Goal: Task Accomplishment & Management: Use online tool/utility

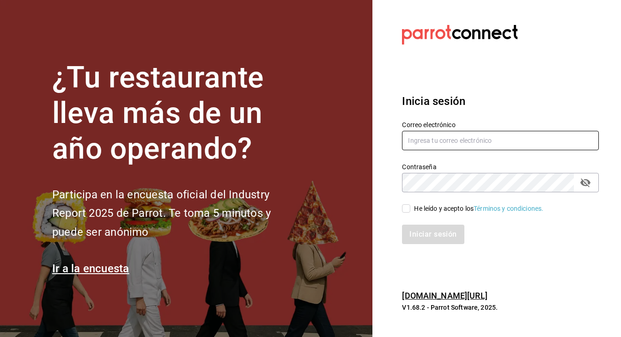
type input "[EMAIL_ADDRESS][DOMAIN_NAME]"
click at [408, 211] on input "He leído y acepto los Términos y condiciones." at bounding box center [406, 208] width 8 height 8
checkbox input "true"
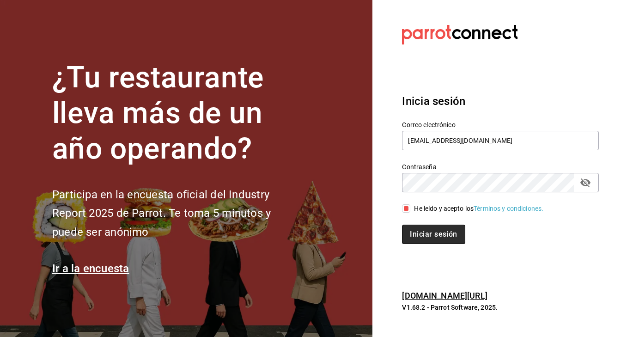
click at [434, 229] on button "Iniciar sesión" at bounding box center [433, 233] width 63 height 19
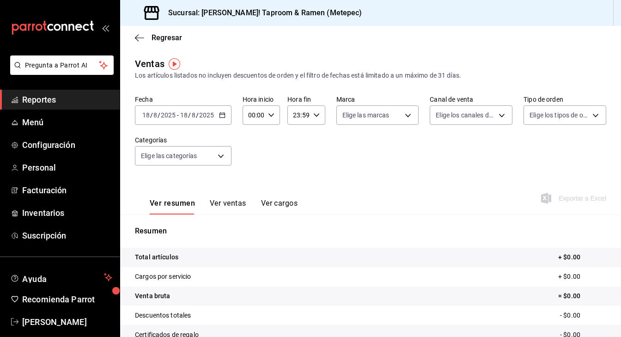
scroll to position [12, 0]
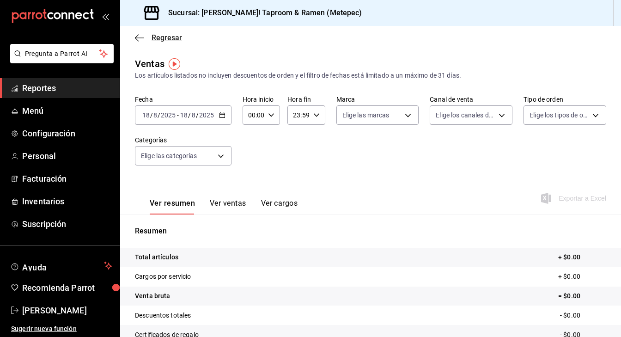
click at [137, 37] on icon "button" at bounding box center [139, 38] width 9 height 8
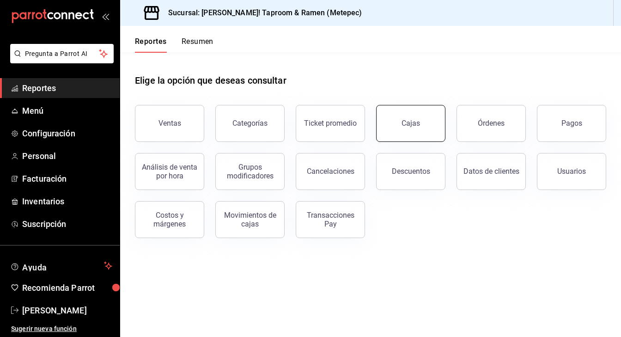
click at [421, 125] on button "Cajas" at bounding box center [410, 123] width 69 height 37
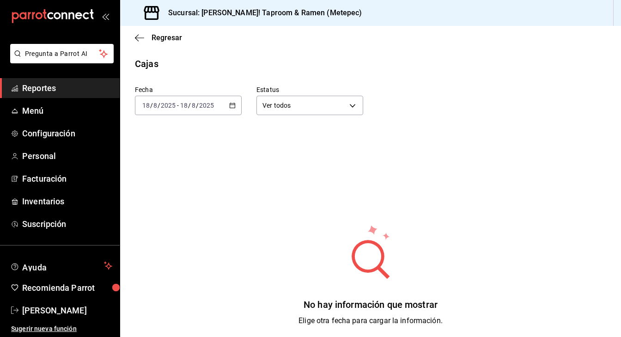
click at [241, 104] on div "[DATE] [DATE] - [DATE] [DATE]" at bounding box center [188, 105] width 107 height 19
click at [166, 156] on span "Ayer" at bounding box center [179, 154] width 72 height 10
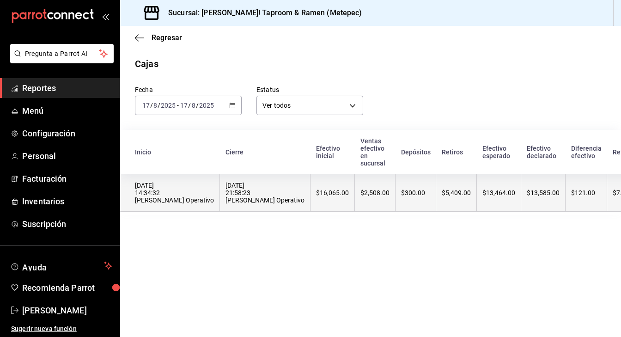
click at [442, 196] on div "$5,409.00" at bounding box center [456, 192] width 29 height 7
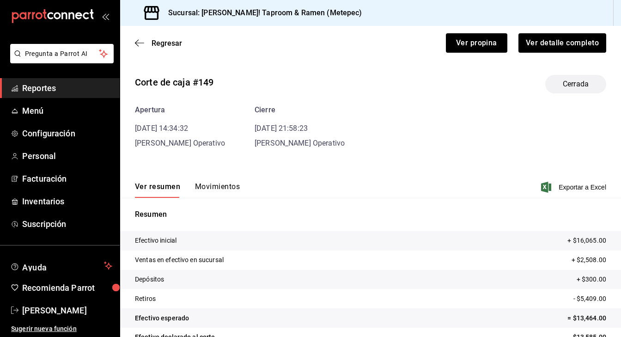
click at [222, 185] on button "Movimientos" at bounding box center [217, 190] width 45 height 16
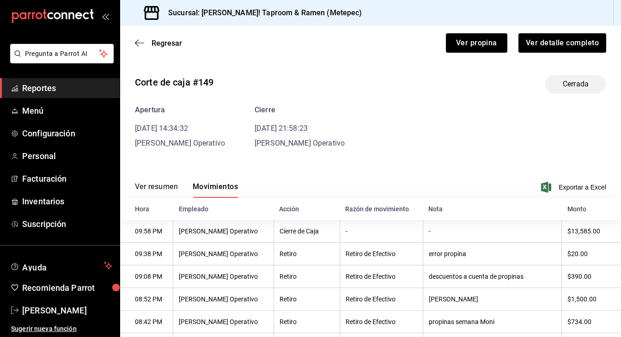
scroll to position [14, 0]
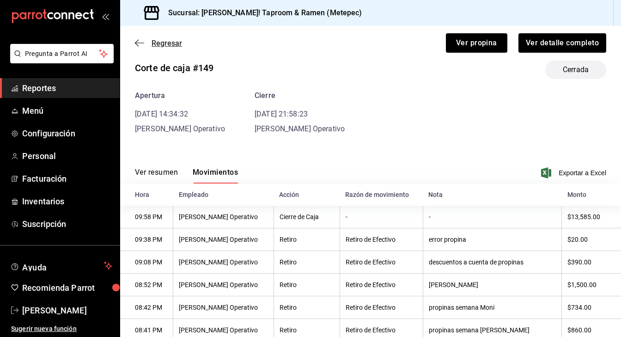
click at [139, 45] on icon "button" at bounding box center [139, 43] width 9 height 8
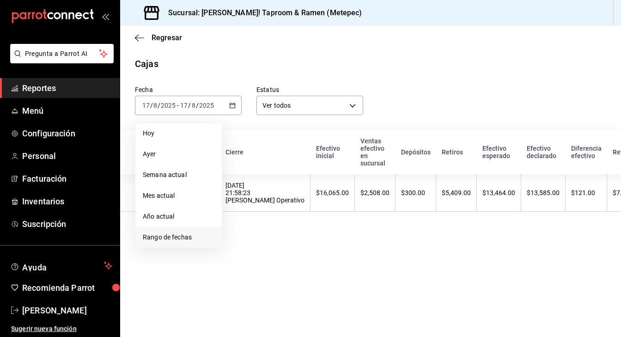
click at [174, 239] on span "Rango de fechas" at bounding box center [179, 237] width 72 height 10
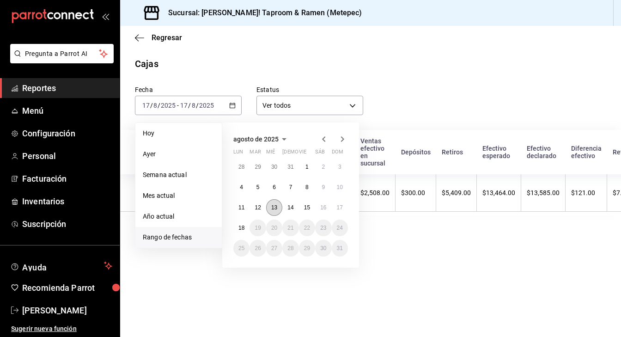
click at [276, 211] on button "13" at bounding box center [274, 207] width 16 height 17
click at [342, 206] on abbr "17" at bounding box center [340, 207] width 6 height 6
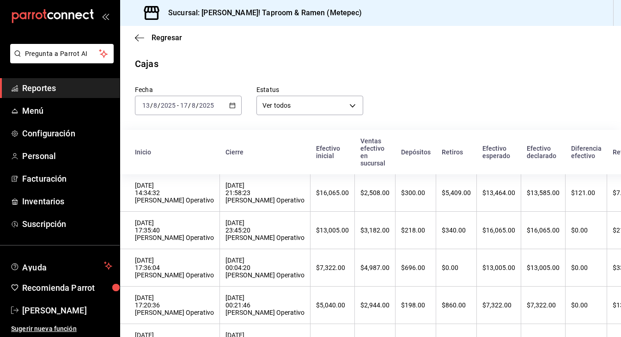
scroll to position [47, 0]
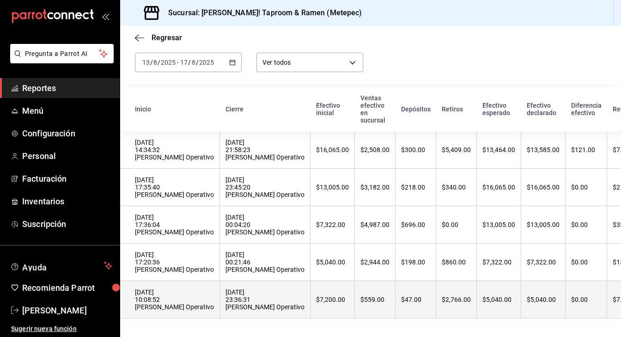
click at [442, 301] on div "$2,766.00" at bounding box center [456, 299] width 29 height 7
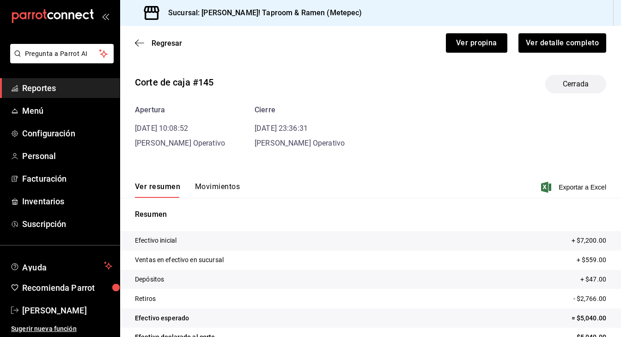
click at [227, 188] on button "Movimientos" at bounding box center [217, 190] width 45 height 16
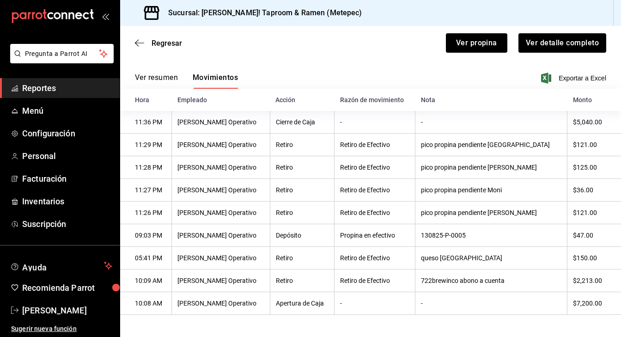
scroll to position [111, 0]
click at [140, 41] on icon "button" at bounding box center [139, 43] width 9 height 8
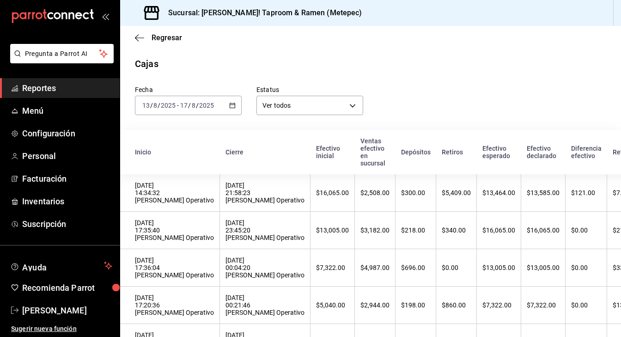
click at [133, 36] on div "Regresar" at bounding box center [370, 38] width 501 height 24
click at [137, 36] on icon "button" at bounding box center [137, 37] width 4 height 7
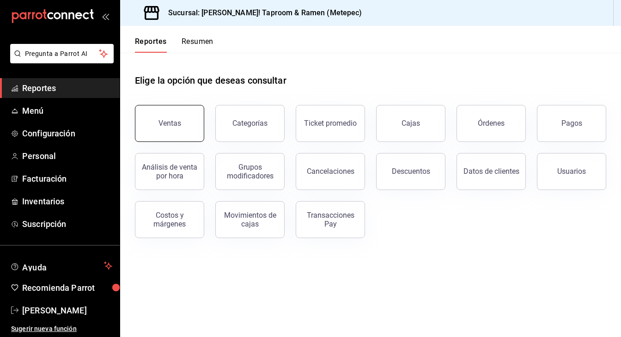
click at [166, 125] on div "Ventas" at bounding box center [169, 123] width 23 height 9
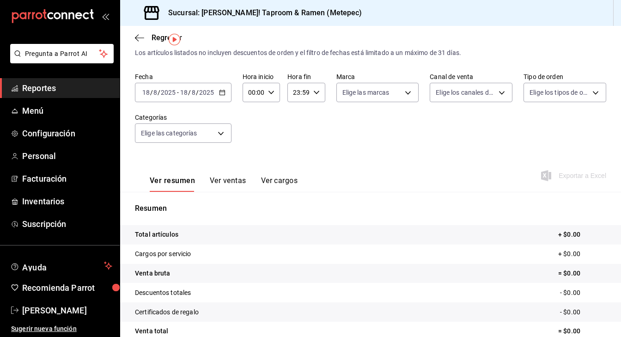
scroll to position [22, 0]
click at [234, 171] on div "Ver resumen Ver ventas Ver cargos" at bounding box center [216, 178] width 163 height 27
click at [234, 179] on button "Ver ventas" at bounding box center [228, 184] width 36 height 16
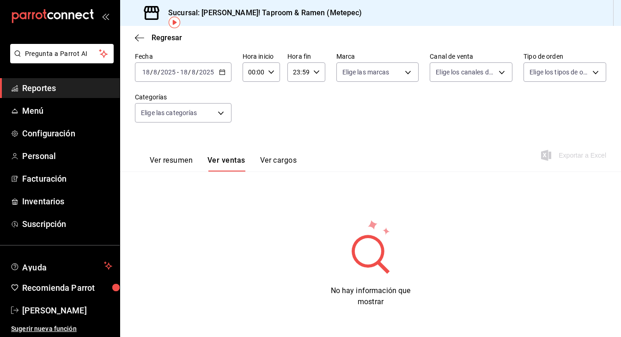
scroll to position [42, 0]
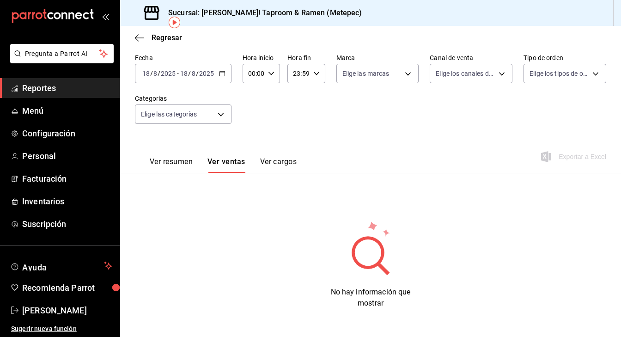
click at [283, 166] on button "Ver cargos" at bounding box center [278, 165] width 37 height 16
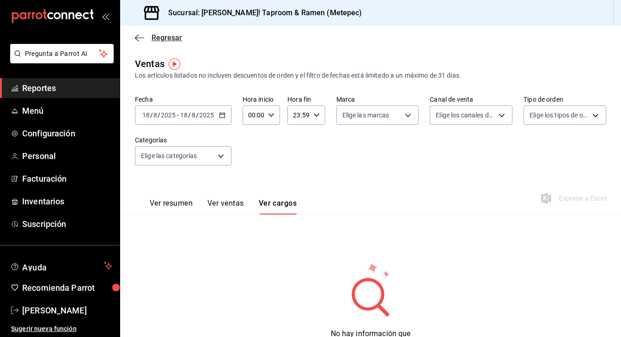
click at [142, 36] on icon "button" at bounding box center [139, 38] width 9 height 8
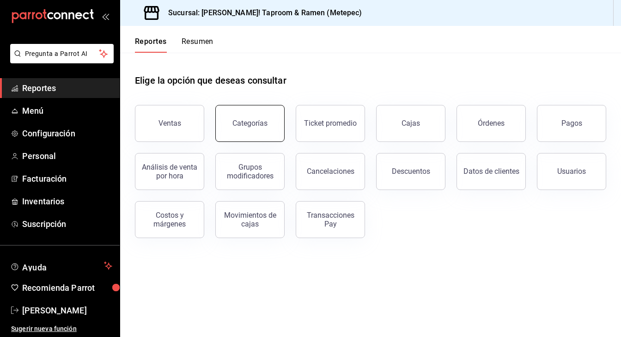
click at [248, 129] on button "Categorías" at bounding box center [249, 123] width 69 height 37
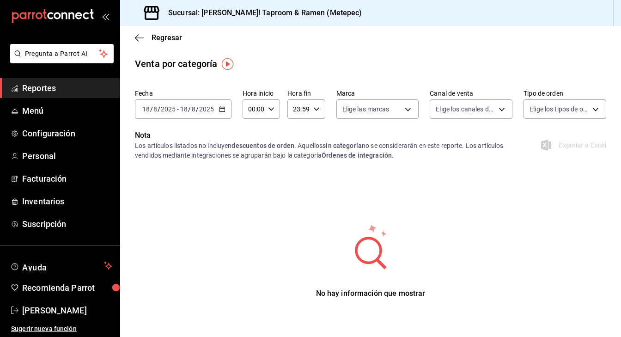
click at [213, 108] on input "2025" at bounding box center [207, 108] width 16 height 7
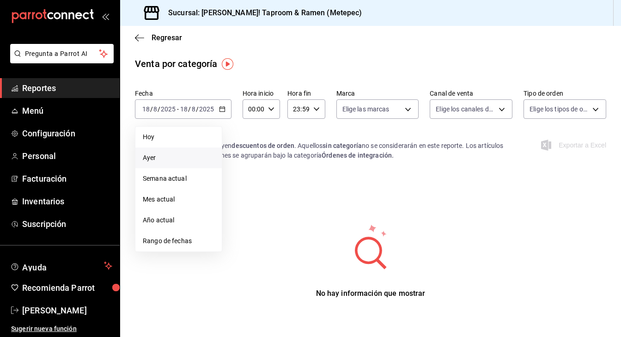
click at [163, 153] on span "Ayer" at bounding box center [179, 158] width 72 height 10
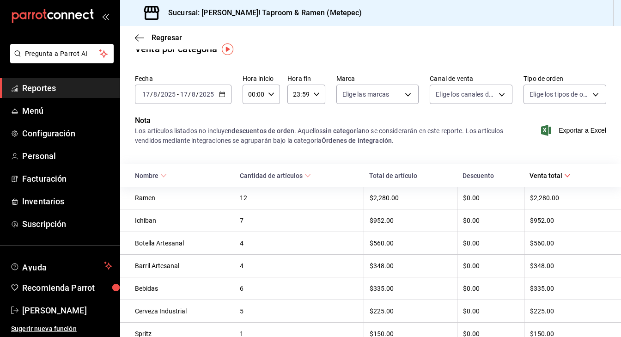
scroll to position [16, 0]
click at [224, 91] on icon "button" at bounding box center [222, 93] width 6 height 6
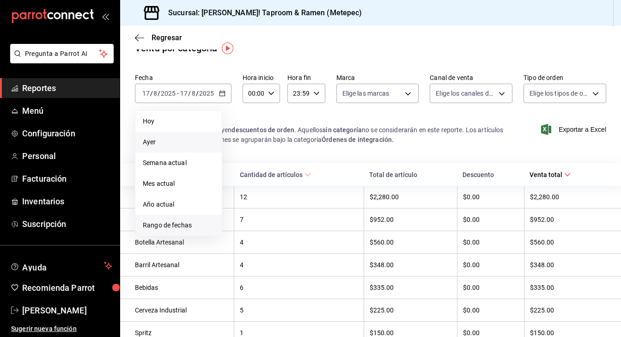
click at [179, 228] on span "Rango de fechas" at bounding box center [179, 225] width 72 height 10
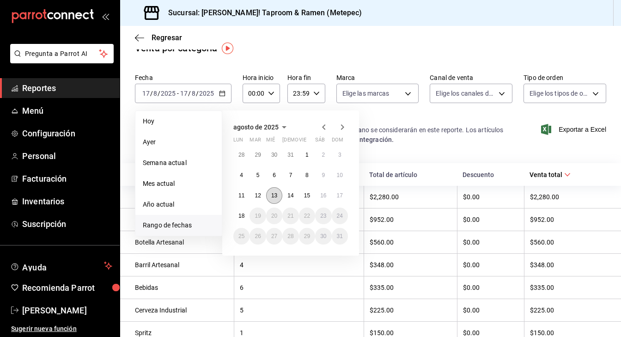
click at [271, 198] on button "13" at bounding box center [274, 195] width 16 height 17
click at [337, 195] on abbr "17" at bounding box center [340, 195] width 6 height 6
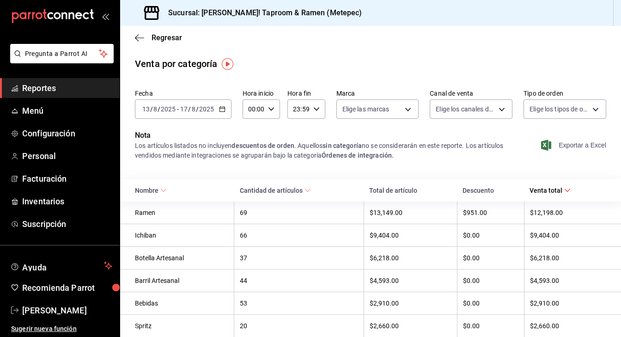
click at [583, 142] on span "Exportar a Excel" at bounding box center [574, 144] width 63 height 11
